Goal: Find specific page/section: Find specific page/section

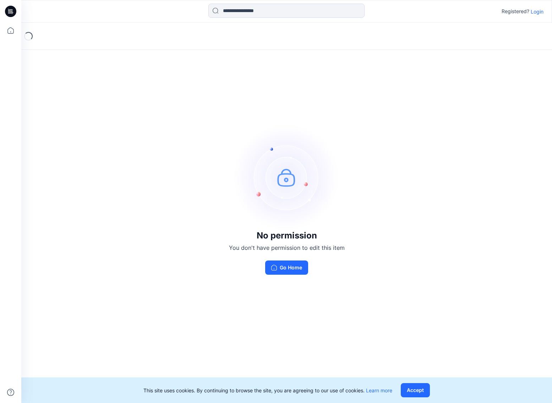
click at [536, 17] on div "Registered? Login" at bounding box center [286, 12] width 531 height 16
click at [536, 14] on p "Login" at bounding box center [537, 11] width 13 height 7
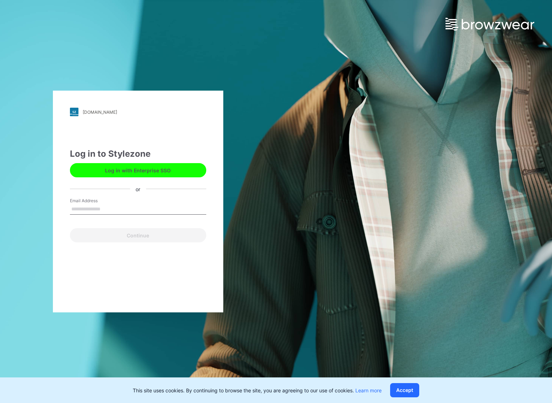
click at [181, 213] on input "Email Address" at bounding box center [138, 209] width 136 height 11
type input "**********"
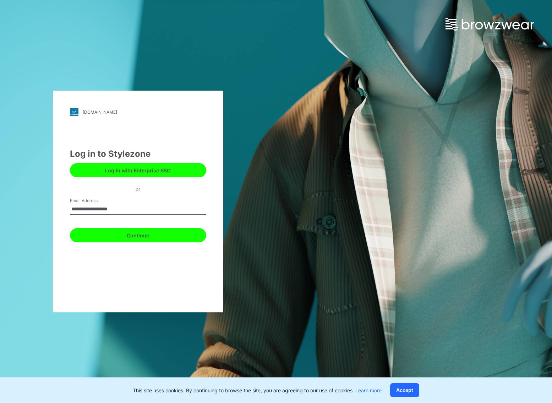
click at [153, 241] on button "Continue" at bounding box center [138, 235] width 136 height 14
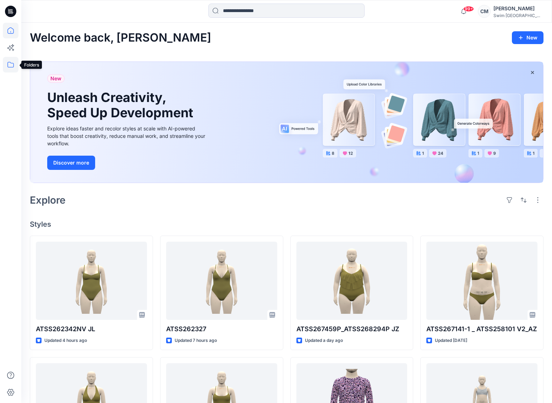
click at [16, 64] on icon at bounding box center [11, 65] width 16 height 16
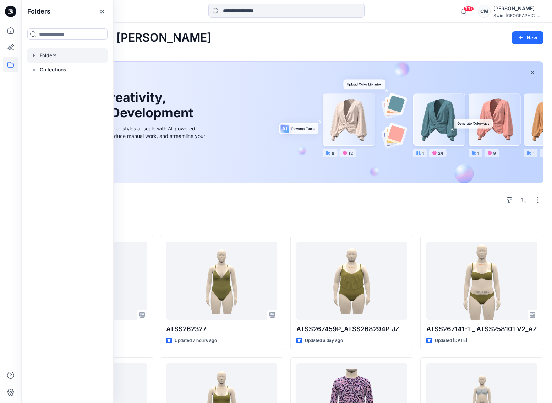
click at [64, 53] on div at bounding box center [67, 55] width 81 height 14
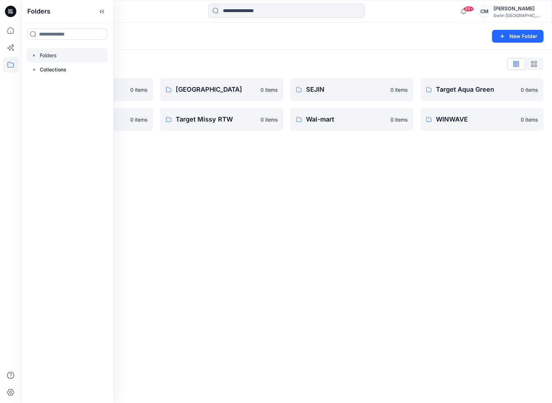
click at [184, 60] on div "Folders List" at bounding box center [287, 63] width 514 height 11
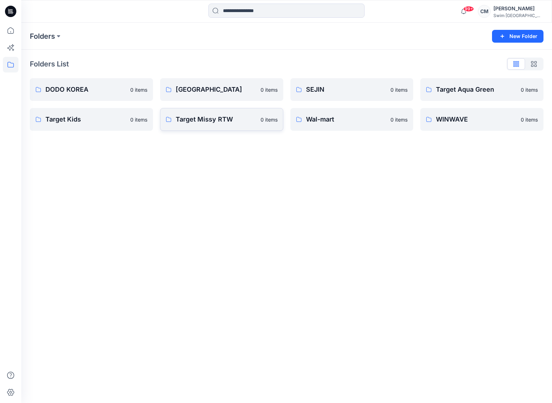
click at [221, 123] on p "Target Missy RTW" at bounding box center [216, 119] width 81 height 10
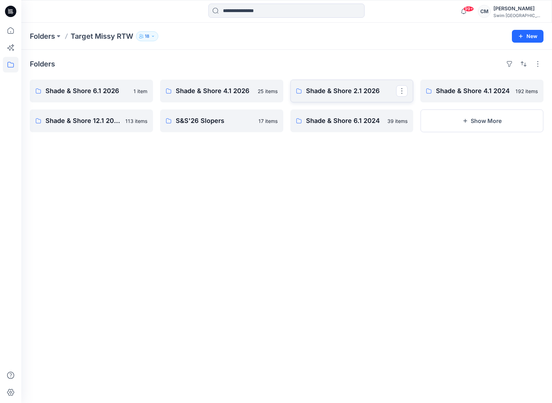
click at [381, 88] on p "Shade & Shore 2.1 2026" at bounding box center [351, 91] width 91 height 10
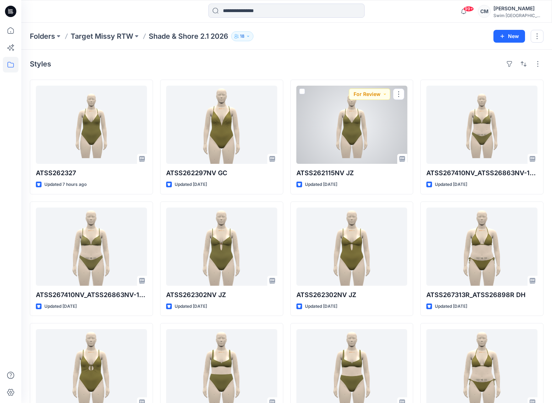
click at [322, 120] on div at bounding box center [352, 125] width 111 height 78
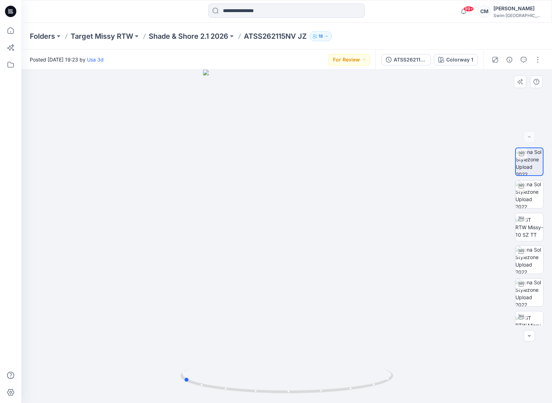
drag, startPoint x: 317, startPoint y: 140, endPoint x: 425, endPoint y: 131, distance: 109.0
click at [425, 131] on div at bounding box center [286, 236] width 531 height 333
drag, startPoint x: 270, startPoint y: 166, endPoint x: 379, endPoint y: 163, distance: 109.1
click at [379, 163] on div at bounding box center [286, 236] width 531 height 333
drag, startPoint x: 261, startPoint y: 266, endPoint x: 377, endPoint y: 231, distance: 120.9
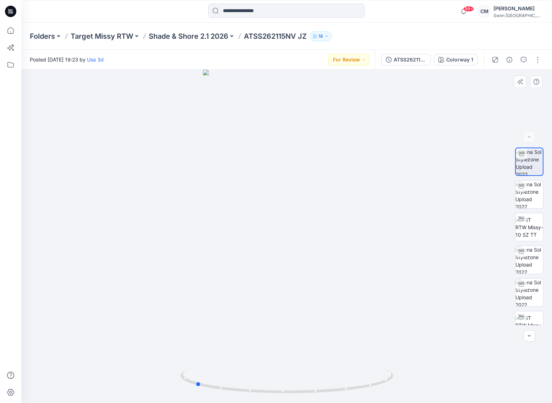
click at [377, 231] on div at bounding box center [286, 236] width 531 height 333
drag, startPoint x: 271, startPoint y: 210, endPoint x: 370, endPoint y: 201, distance: 98.8
click at [370, 202] on div at bounding box center [286, 236] width 531 height 333
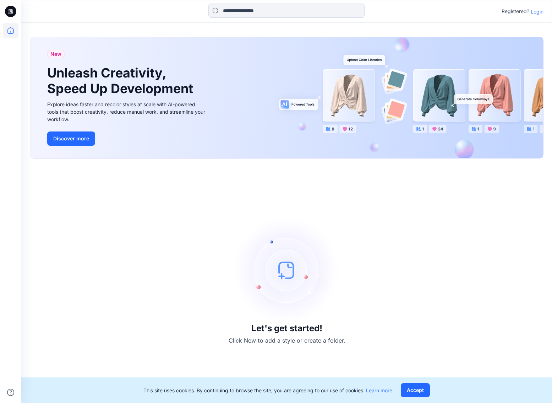
click at [539, 13] on p "Login" at bounding box center [537, 11] width 13 height 7
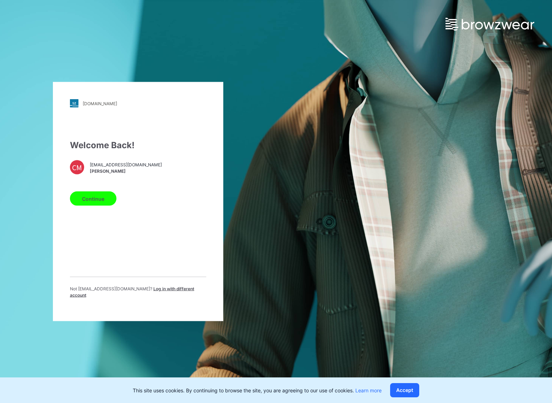
click at [92, 196] on button "Continue" at bounding box center [93, 198] width 47 height 14
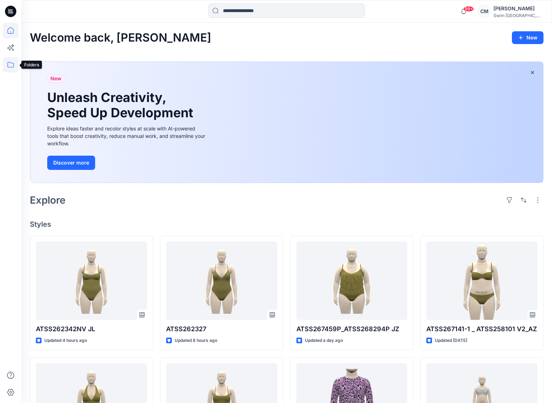
click at [13, 69] on icon at bounding box center [11, 65] width 16 height 16
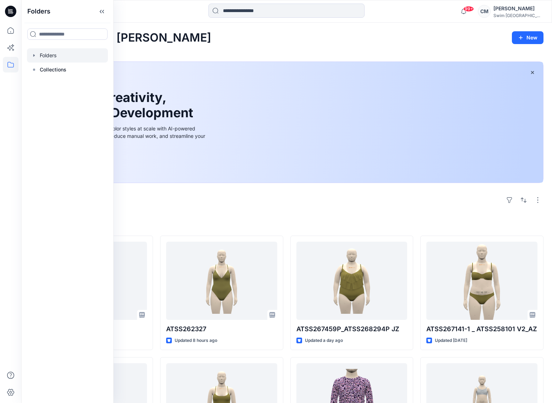
click at [51, 61] on div at bounding box center [67, 55] width 81 height 14
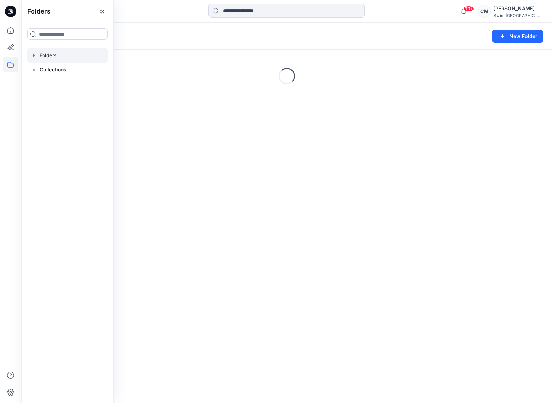
click at [205, 37] on div "Folders" at bounding box center [259, 36] width 459 height 10
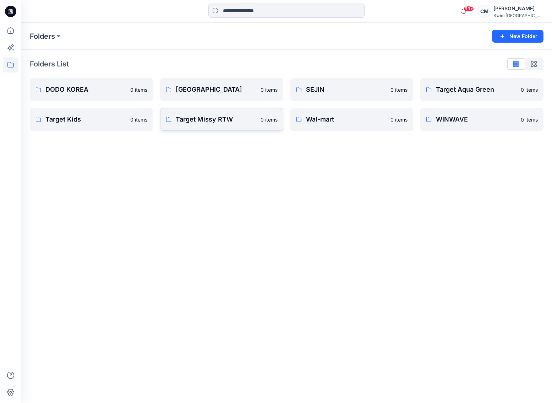
click at [191, 129] on link "Target Missy RTW 0 items" at bounding box center [221, 119] width 123 height 23
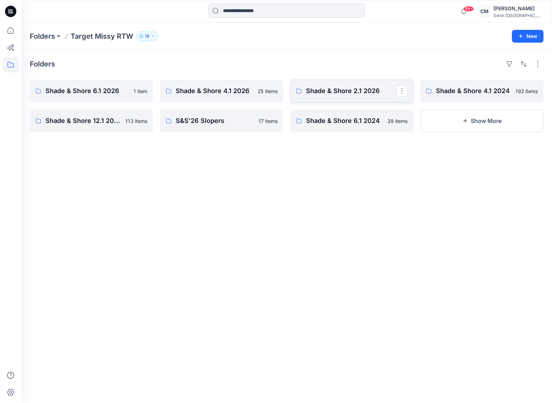
click at [340, 92] on p "Shade & Shore 2.1 2026" at bounding box center [351, 91] width 91 height 10
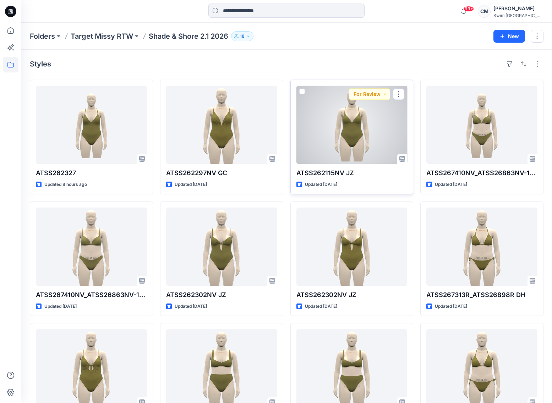
click at [378, 120] on div at bounding box center [352, 125] width 111 height 78
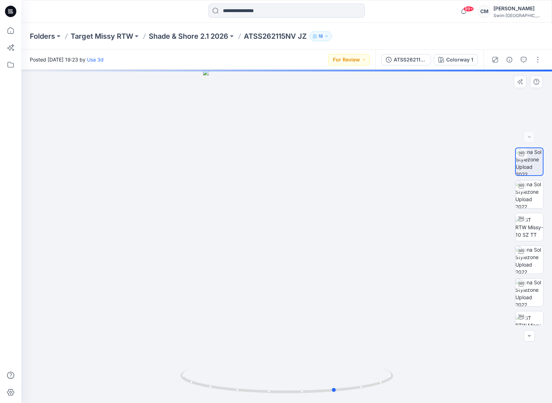
drag, startPoint x: 293, startPoint y: 202, endPoint x: 342, endPoint y: 199, distance: 49.1
click at [342, 199] on div at bounding box center [286, 236] width 531 height 333
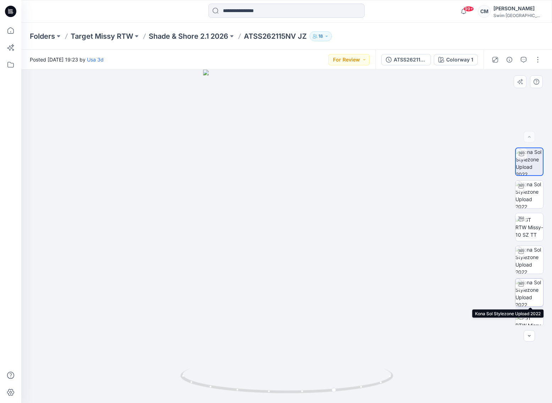
click at [528, 299] on img at bounding box center [530, 292] width 28 height 28
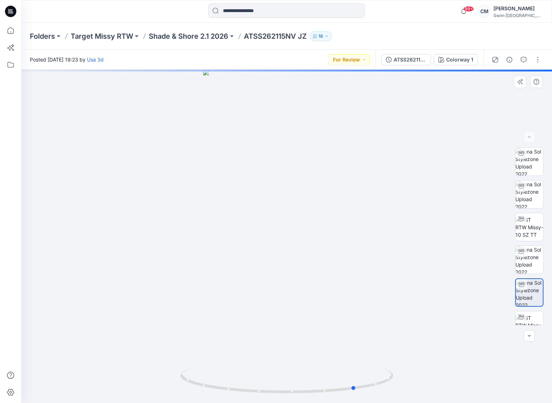
drag, startPoint x: 298, startPoint y: 269, endPoint x: 367, endPoint y: 271, distance: 69.3
click at [367, 271] on div at bounding box center [286, 236] width 531 height 333
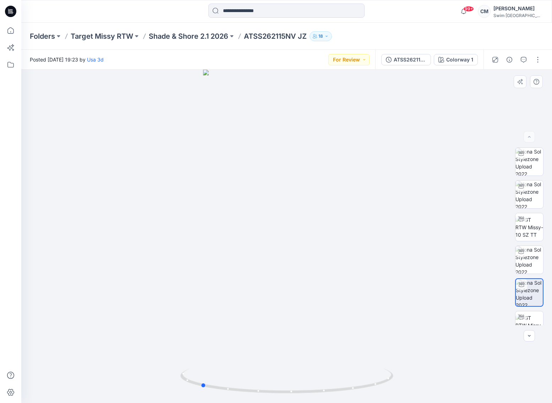
drag, startPoint x: 320, startPoint y: 216, endPoint x: 378, endPoint y: 206, distance: 57.9
click at [378, 207] on div at bounding box center [286, 236] width 531 height 333
drag, startPoint x: 330, startPoint y: 266, endPoint x: 292, endPoint y: 263, distance: 38.1
click at [292, 264] on div at bounding box center [286, 236] width 531 height 333
click at [535, 197] on img at bounding box center [530, 194] width 28 height 28
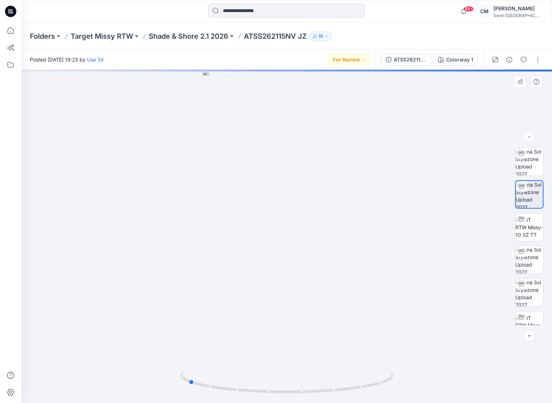
drag, startPoint x: 310, startPoint y: 242, endPoint x: 425, endPoint y: 226, distance: 116.6
click at [425, 227] on div at bounding box center [286, 236] width 531 height 333
click at [528, 168] on img at bounding box center [530, 162] width 28 height 28
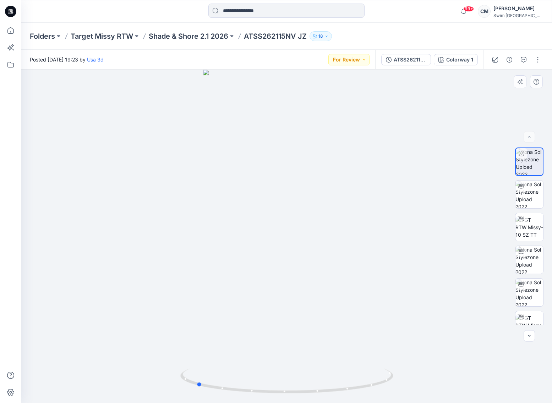
drag, startPoint x: 275, startPoint y: 227, endPoint x: 399, endPoint y: 221, distance: 123.4
click at [398, 222] on div at bounding box center [286, 236] width 531 height 333
